Goal: Task Accomplishment & Management: Manage account settings

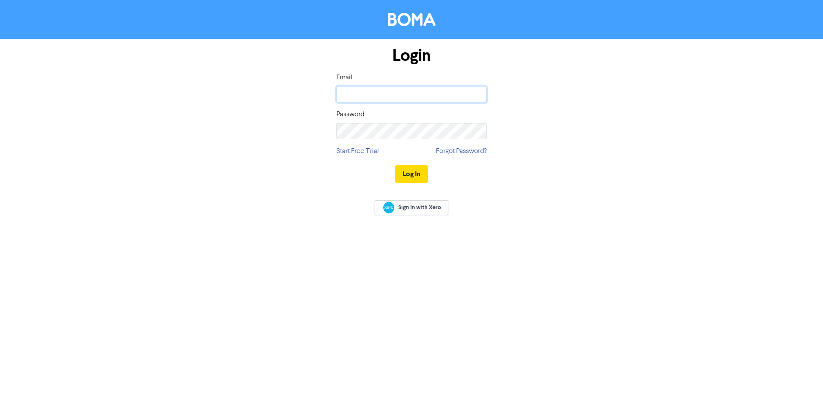
type input "[PERSON_NAME][EMAIL_ADDRESS][PERSON_NAME][DOMAIN_NAME]"
click at [660, 178] on form "Login Email [PERSON_NAME][EMAIL_ADDRESS][PERSON_NAME][DOMAIN_NAME] Password Sta…" at bounding box center [411, 115] width 823 height 153
click at [409, 175] on button "Log In" at bounding box center [411, 174] width 33 height 18
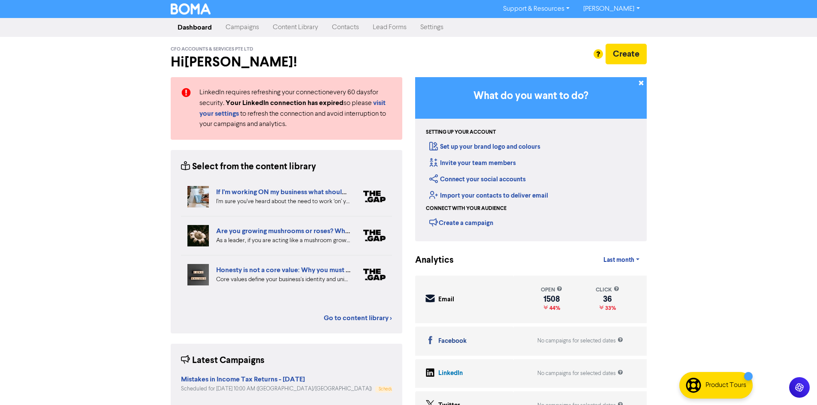
click at [351, 29] on link "Contacts" at bounding box center [345, 27] width 41 height 17
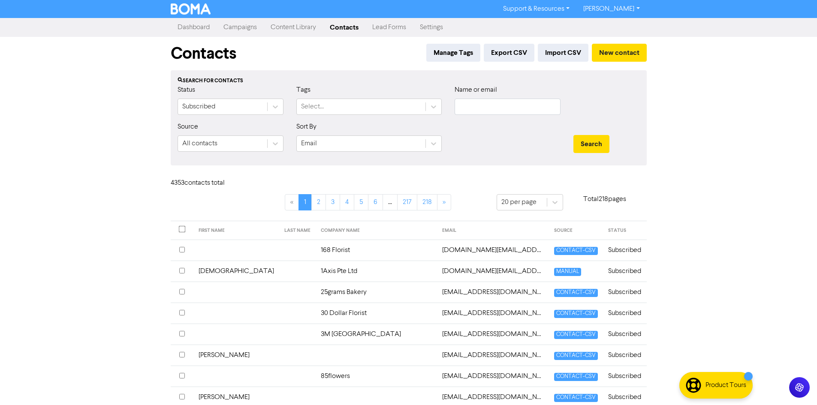
click at [238, 31] on link "Campaigns" at bounding box center [240, 27] width 47 height 17
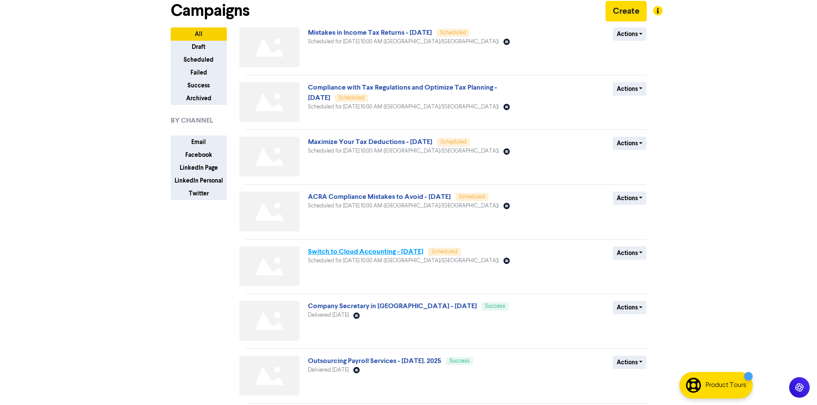
scroll to position [86, 0]
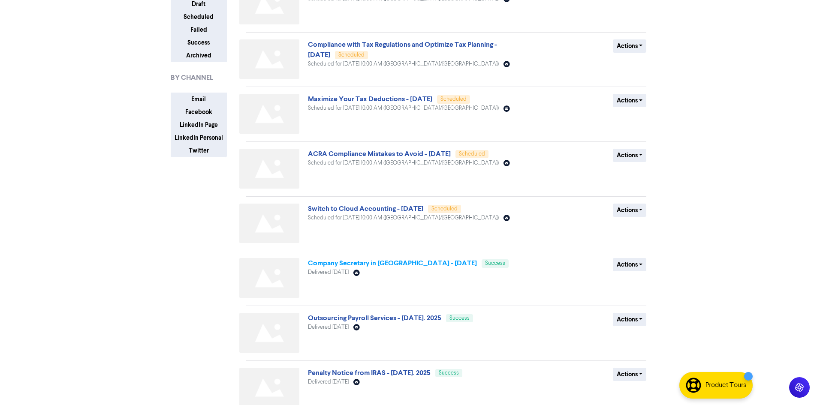
click at [395, 261] on link "Company Secretary in [GEOGRAPHIC_DATA] - [DATE]" at bounding box center [392, 263] width 169 height 9
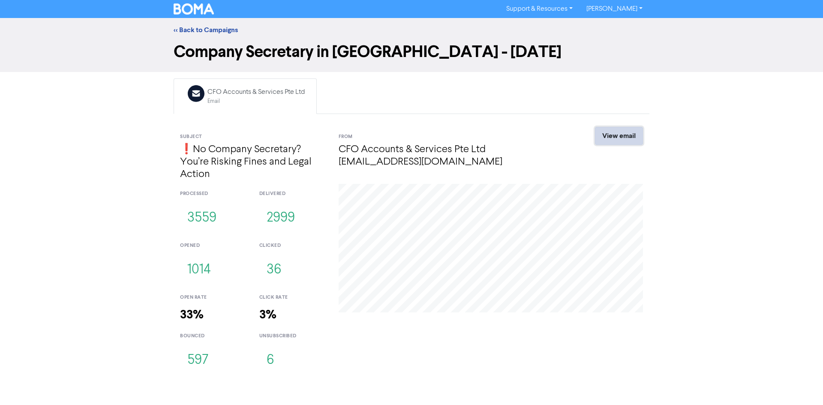
click at [615, 133] on link "View email" at bounding box center [619, 136] width 48 height 18
click at [622, 10] on link "[PERSON_NAME]" at bounding box center [615, 9] width 70 height 14
click at [626, 24] on button "Log Out" at bounding box center [614, 26] width 68 height 10
